Goal: Information Seeking & Learning: Learn about a topic

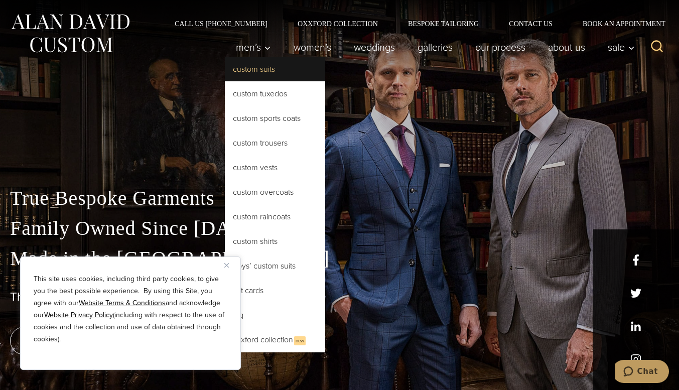
click at [251, 73] on link "Custom Suits" at bounding box center [275, 69] width 100 height 24
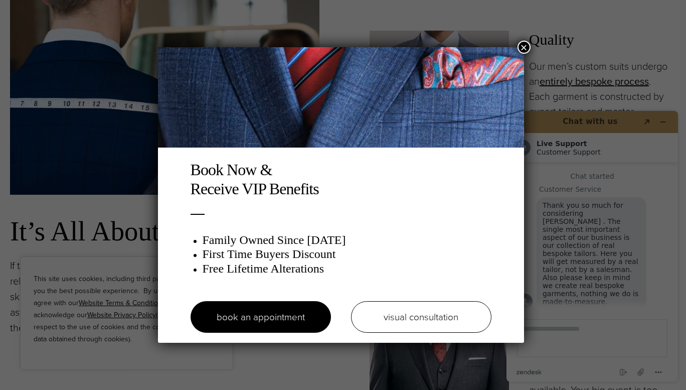
click at [528, 52] on button "×" at bounding box center [524, 47] width 13 height 13
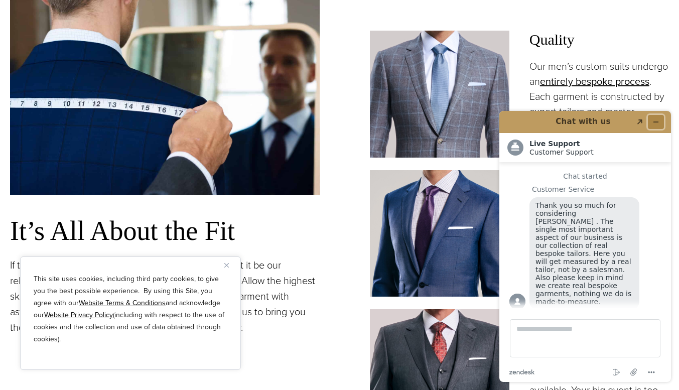
click at [655, 120] on icon "Minimize widget" at bounding box center [655, 121] width 7 height 7
